Goal: Information Seeking & Learning: Check status

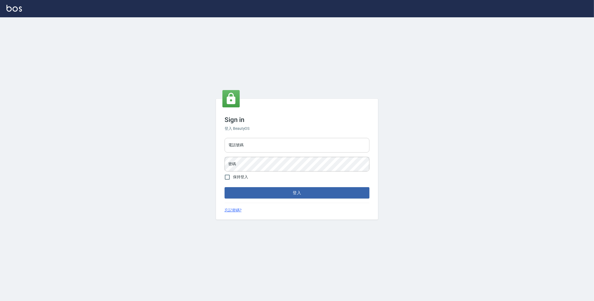
click at [314, 146] on input "電話號碼" at bounding box center [297, 145] width 145 height 15
type input "0977380821"
drag, startPoint x: 228, startPoint y: 144, endPoint x: 253, endPoint y: 146, distance: 24.7
click at [253, 146] on input "0977380821" at bounding box center [297, 145] width 145 height 15
click at [239, 146] on input "0977380821" at bounding box center [297, 145] width 145 height 15
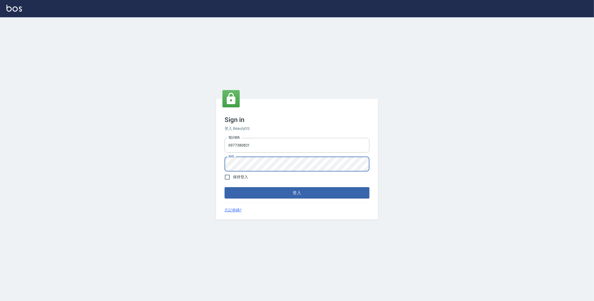
click at [225, 187] on button "登入" at bounding box center [297, 192] width 145 height 11
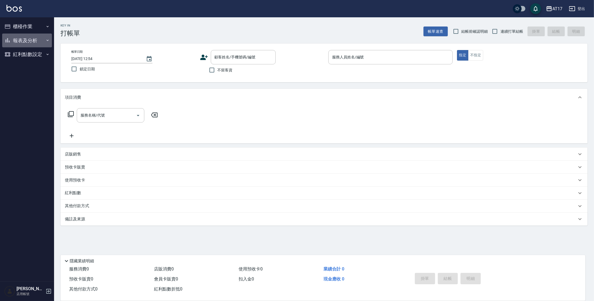
click at [15, 39] on button "報表及分析" at bounding box center [27, 41] width 50 height 14
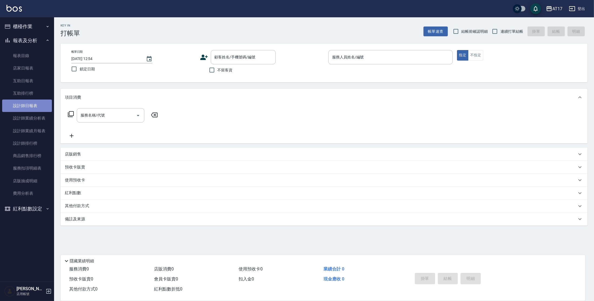
click at [36, 106] on link "設計師日報表" at bounding box center [27, 105] width 50 height 12
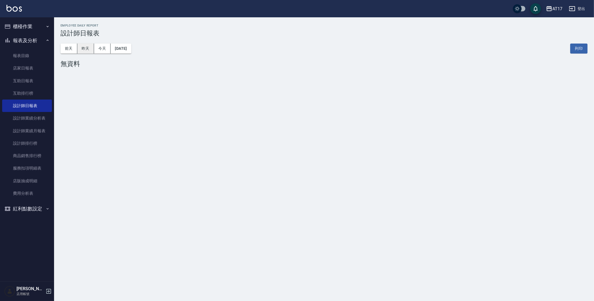
click at [86, 51] on button "昨天" at bounding box center [85, 49] width 17 height 10
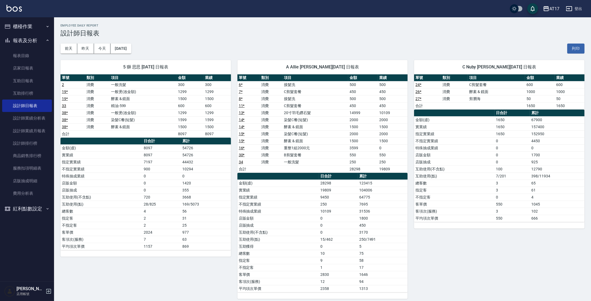
click at [90, 50] on button "昨天" at bounding box center [85, 49] width 17 height 10
